Goal: Check status: Check status

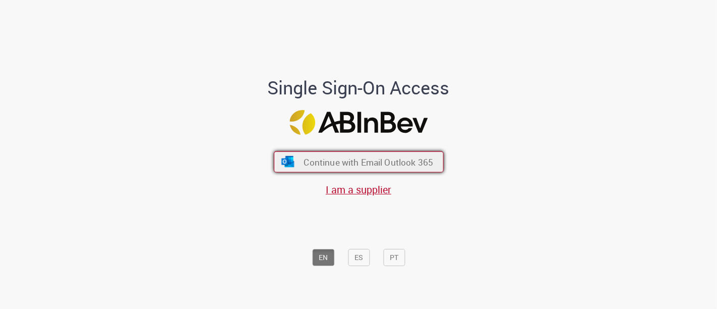
click at [364, 162] on span "Continue with Email Outlook 365" at bounding box center [369, 162] width 130 height 12
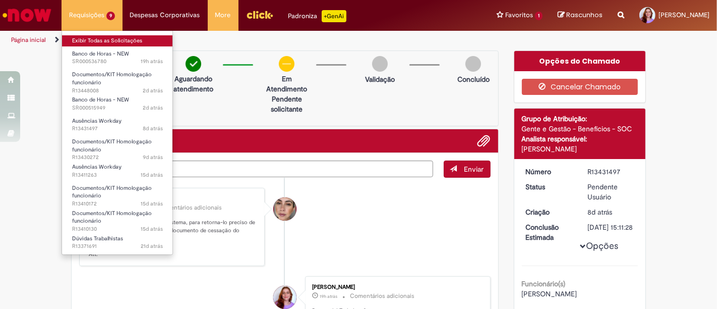
click at [98, 41] on link "Exibir Todas as Solicitações" at bounding box center [117, 40] width 111 height 11
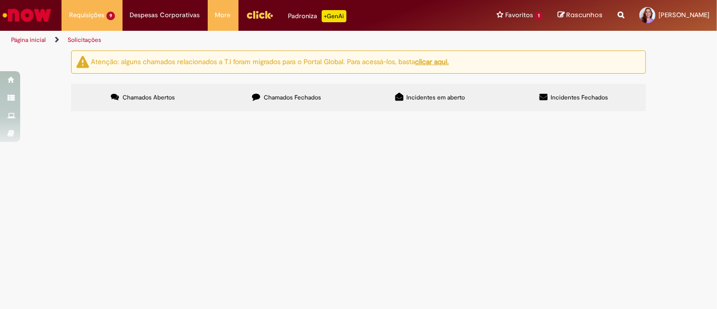
click at [0, 0] on span "Bom dia! Tudo bem? Anteriormente, abri o chamado R13353991 nessa mesma oferta r…" at bounding box center [0, 0] width 0 height 0
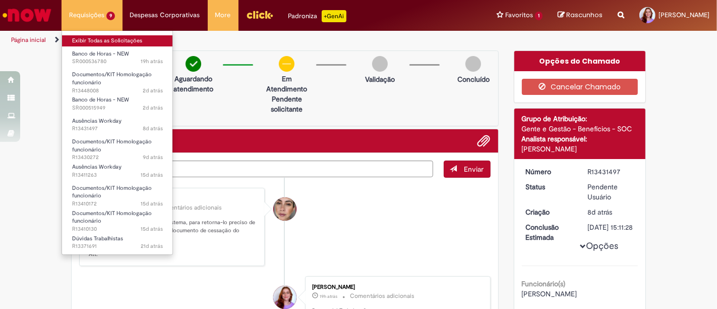
click at [114, 36] on link "Exibir Todas as Solicitações" at bounding box center [117, 40] width 111 height 11
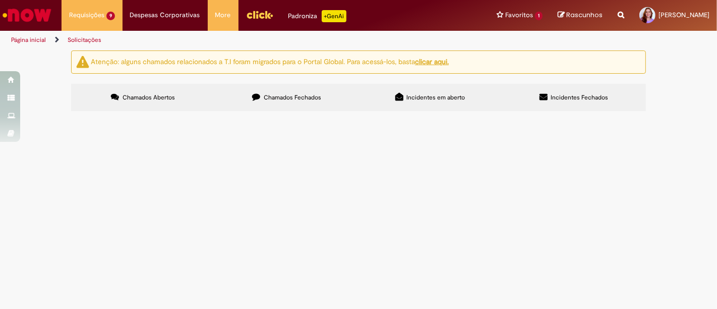
scroll to position [112, 0]
click at [0, 0] on span "Boa tarde, tudo bem? O ex-colaborador em questão afirma que já esteve no CNPJ C…" at bounding box center [0, 0] width 0 height 0
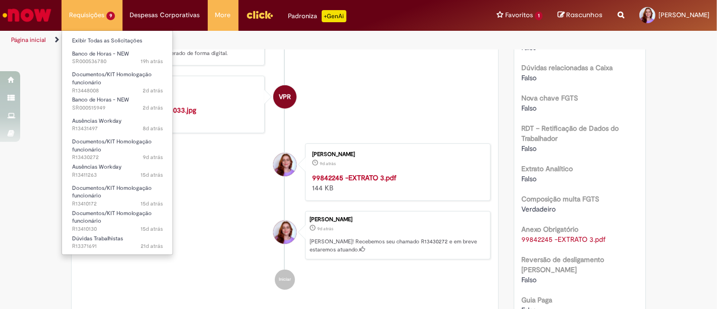
scroll to position [506, 0]
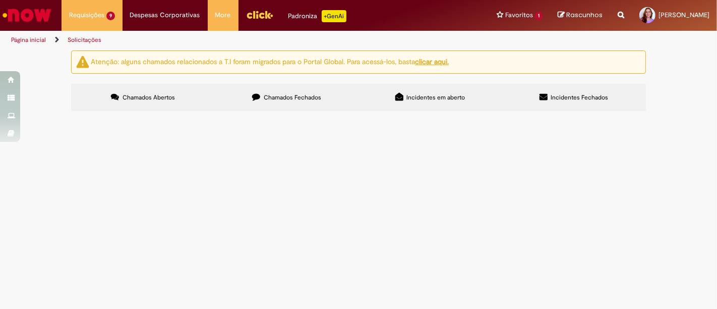
scroll to position [112, 0]
click at [0, 0] on span "Boa tarde! Tudo bem? Estava de atestado durante os dias 14/07 a 17/07 e subi os…" at bounding box center [0, 0] width 0 height 0
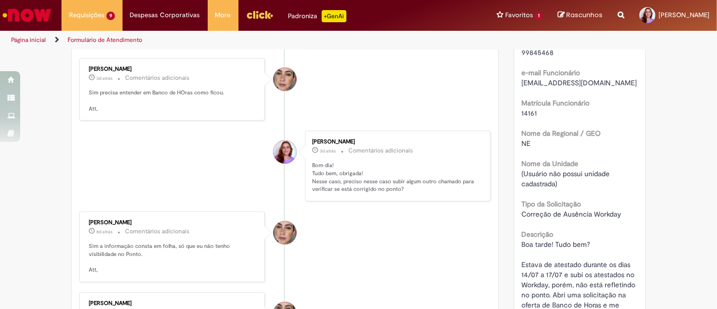
scroll to position [336, 0]
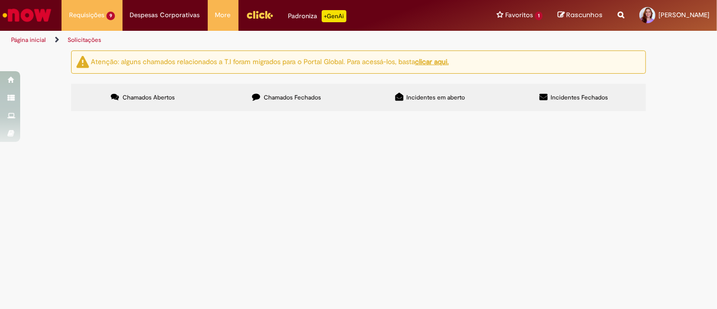
scroll to position [168, 0]
click at [0, 0] on span "Boa tarde, tudo bem? O documento do [PERSON_NAME] do ex-colaborador consta com …" at bounding box center [0, 0] width 0 height 0
click at [0, 0] on span "Bom dia! Tudo bem? Anteriormente, abri o chamado R13353991 nessa mesma oferta r…" at bounding box center [0, 0] width 0 height 0
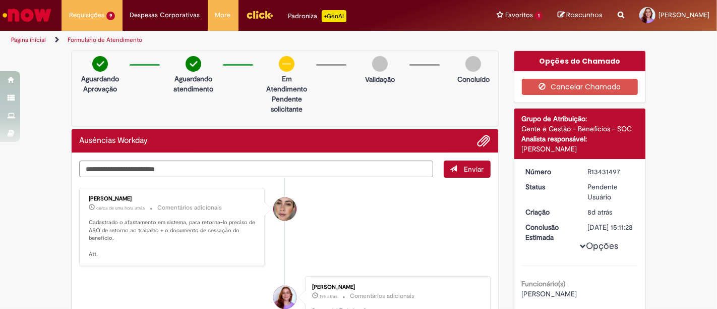
click at [487, 138] on div "Ausências Workday" at bounding box center [285, 141] width 427 height 24
click at [485, 135] on span "Adicionar anexos" at bounding box center [484, 141] width 12 height 12
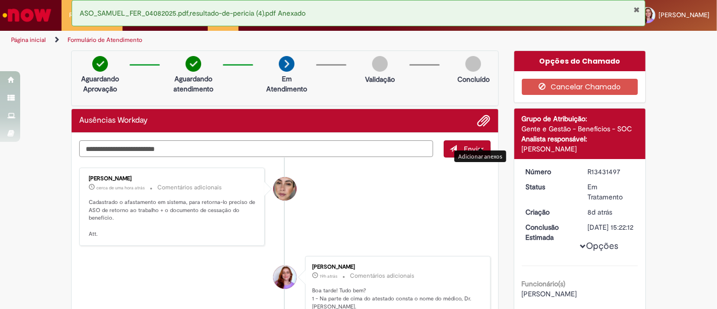
click at [291, 152] on textarea "Digite sua mensagem aqui..." at bounding box center [256, 148] width 354 height 17
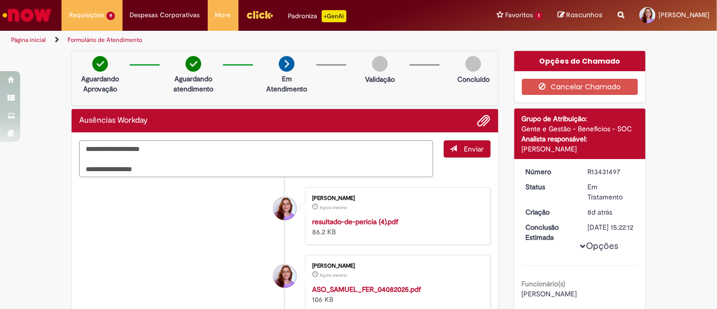
type textarea "**********"
